Goal: Check status: Check status

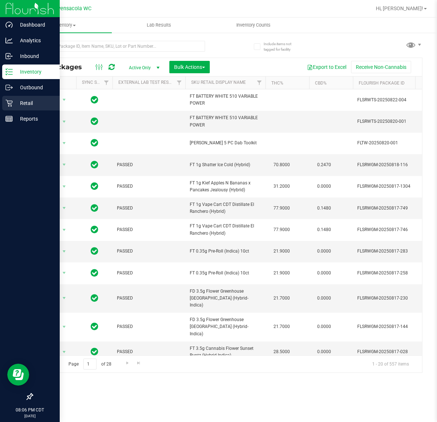
click at [20, 102] on p "Retail" at bounding box center [35, 103] width 44 height 9
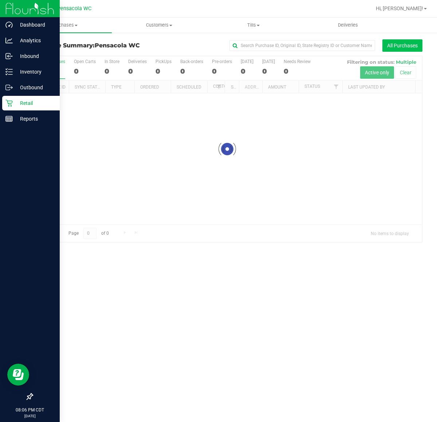
click at [410, 42] on button "All Purchases" at bounding box center [403, 45] width 40 height 12
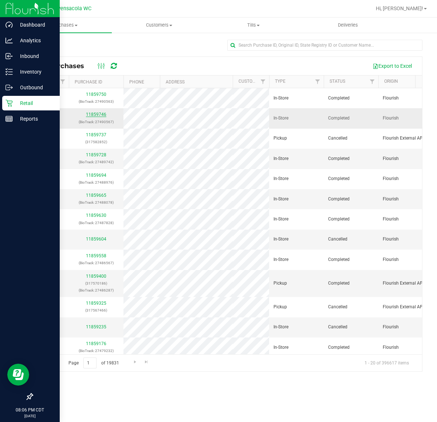
click at [94, 115] on link "11859746" at bounding box center [96, 114] width 20 height 5
